Goal: Information Seeking & Learning: Understand process/instructions

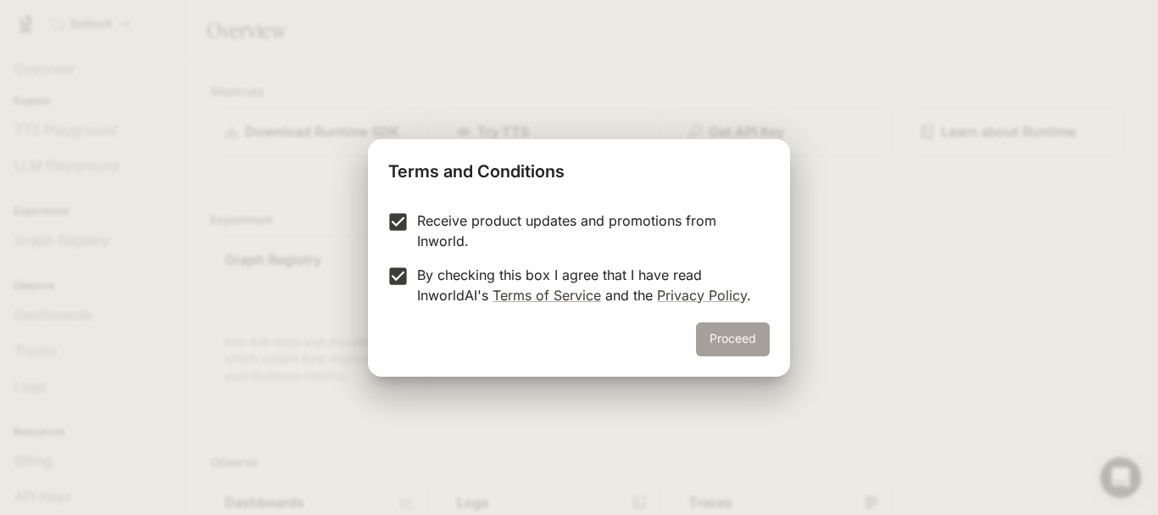
click at [736, 348] on button "Proceed" at bounding box center [733, 339] width 74 height 34
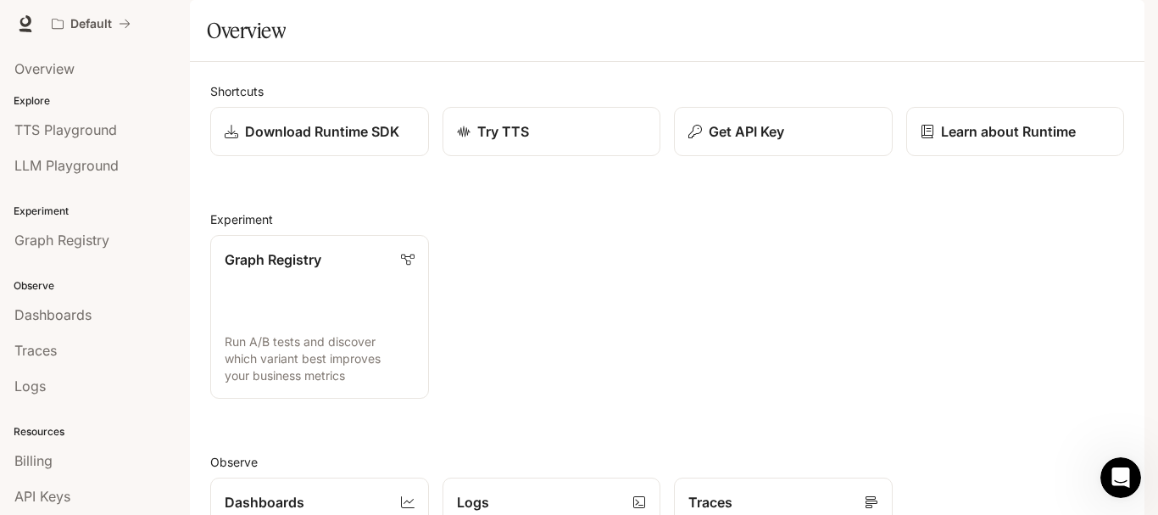
click at [1070, 19] on span "Documentation" at bounding box center [1042, 24] width 84 height 21
